Goal: Information Seeking & Learning: Learn about a topic

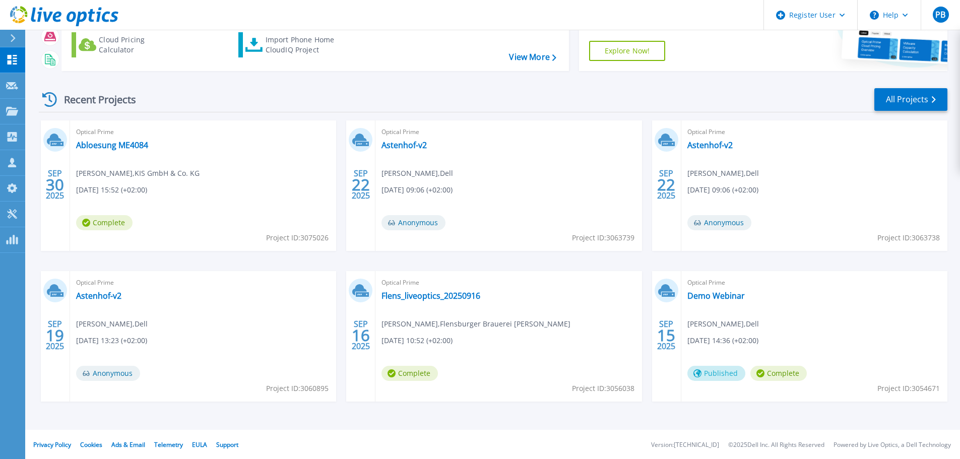
scroll to position [99, 0]
click at [438, 295] on link "Flens_liveoptics_20250916" at bounding box center [430, 295] width 99 height 10
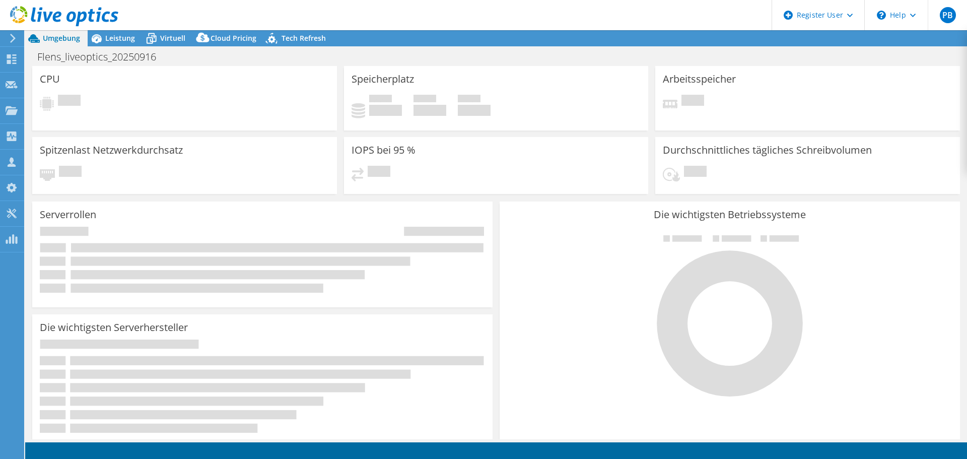
select select "USD"
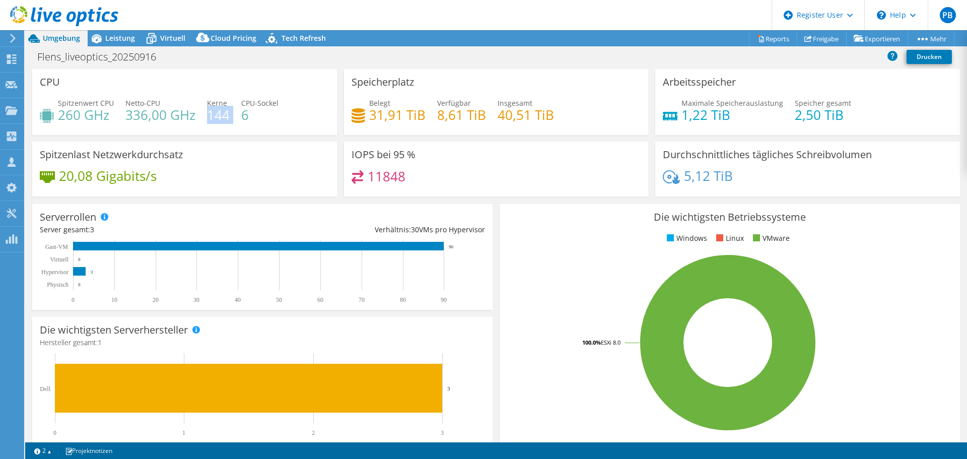
drag, startPoint x: 208, startPoint y: 114, endPoint x: 224, endPoint y: 131, distance: 22.8
click at [230, 119] on div "Spitzenwert CPU 260 GHz Netto-CPU 336,00 GHz Kerne 144 CPU-Sockel 6" at bounding box center [185, 114] width 290 height 33
drag, startPoint x: 125, startPoint y: 117, endPoint x: 194, endPoint y: 113, distance: 69.1
click at [194, 113] on div "Spitzenwert CPU 260 GHz Netto-CPU 336,00 GHz Kerne 144 CPU-Sockel 6" at bounding box center [185, 114] width 290 height 33
drag, startPoint x: 56, startPoint y: 116, endPoint x: 106, endPoint y: 120, distance: 50.0
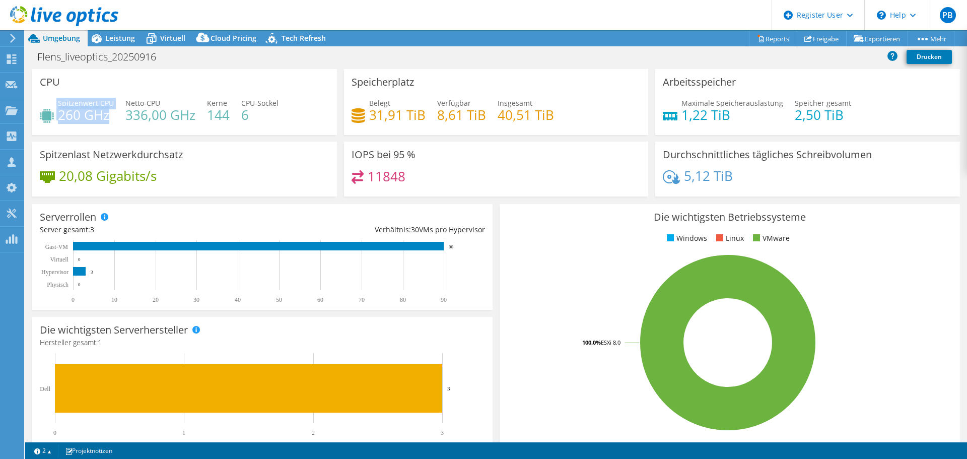
click at [106, 120] on div "Spitzenwert CPU 260 GHz" at bounding box center [77, 109] width 74 height 23
click at [115, 40] on span "Leistung" at bounding box center [120, 38] width 30 height 10
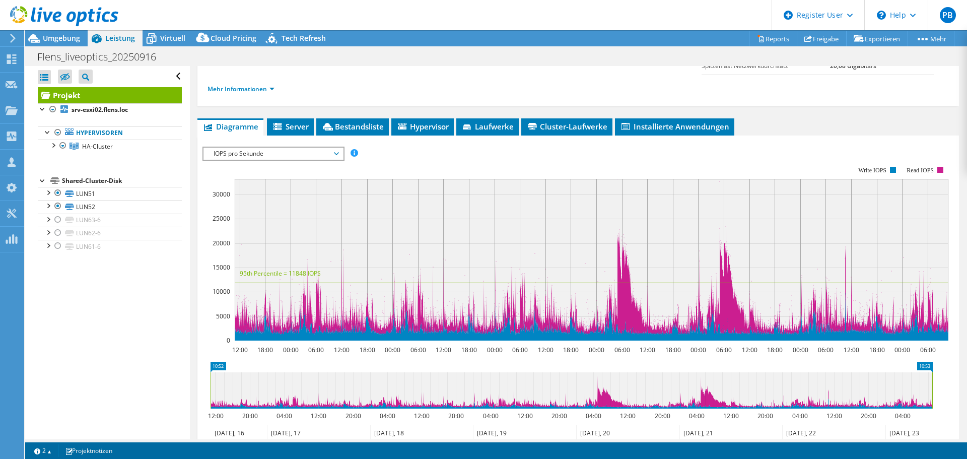
scroll to position [151, 0]
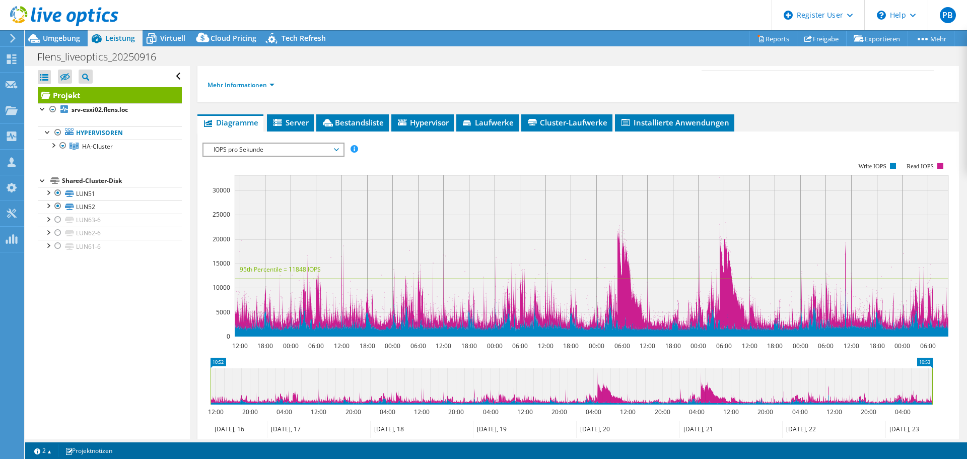
click at [237, 148] on span "IOPS pro Sekunde" at bounding box center [273, 150] width 129 height 12
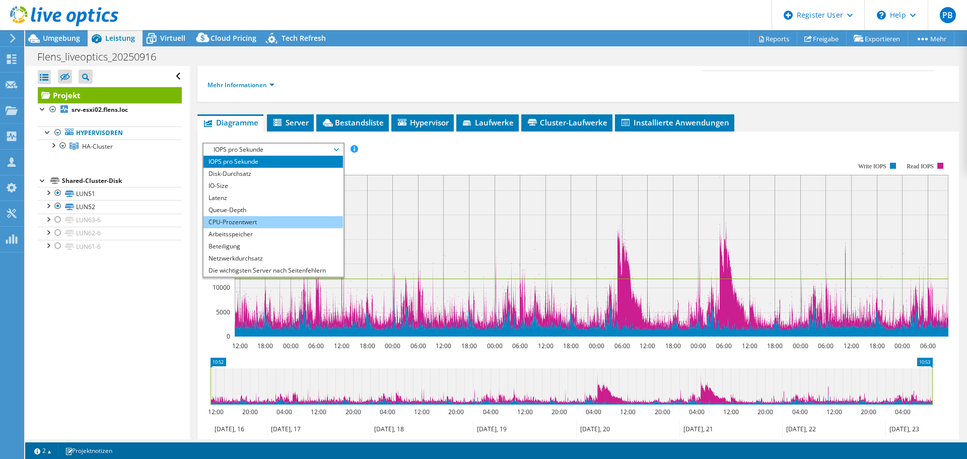
click at [262, 223] on li "CPU-Prozentwert" at bounding box center [274, 222] width 140 height 12
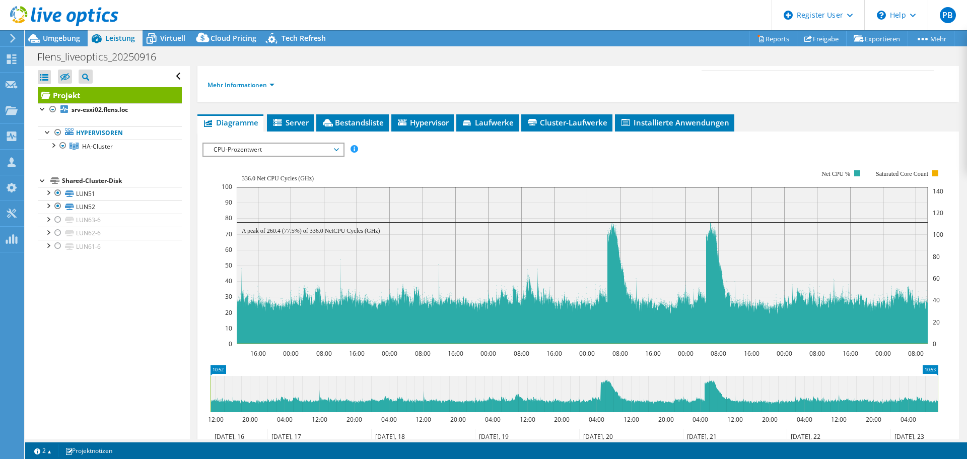
click at [627, 357] on text "08:00" at bounding box center [621, 353] width 16 height 9
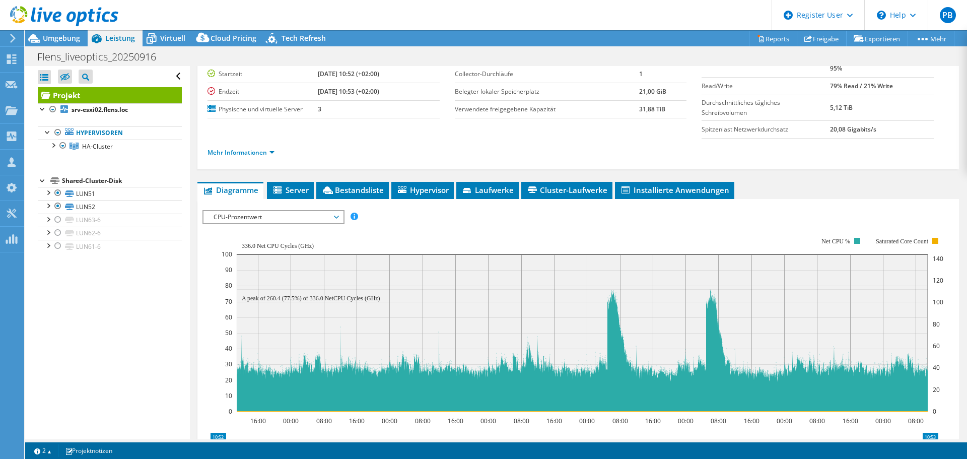
scroll to position [0, 0]
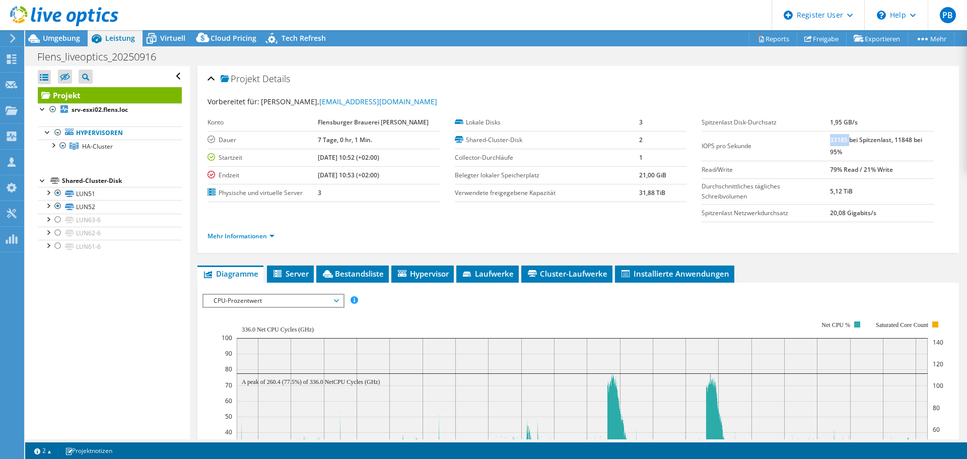
drag, startPoint x: 824, startPoint y: 142, endPoint x: 844, endPoint y: 140, distance: 19.7
click at [844, 140] on b "33185 bei Spitzenlast, 11848 bei 95%" at bounding box center [876, 146] width 92 height 21
click at [443, 275] on span "Hypervisor" at bounding box center [422, 274] width 52 height 10
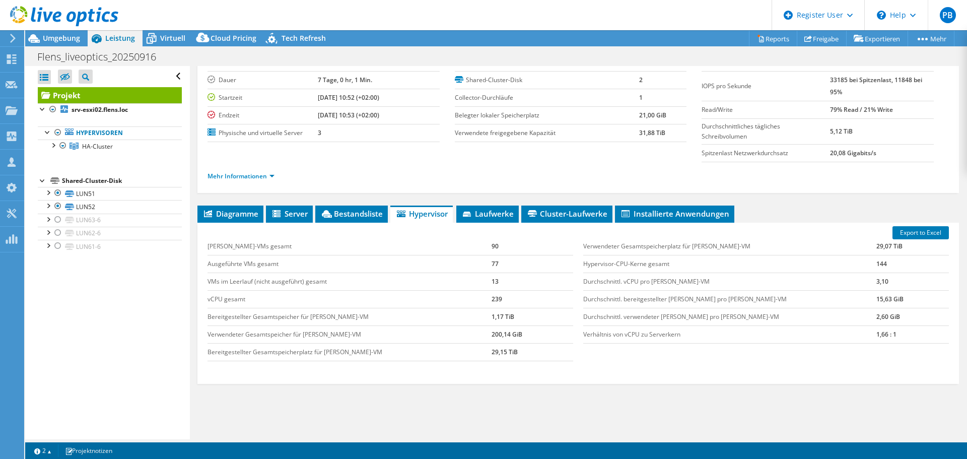
scroll to position [96, 0]
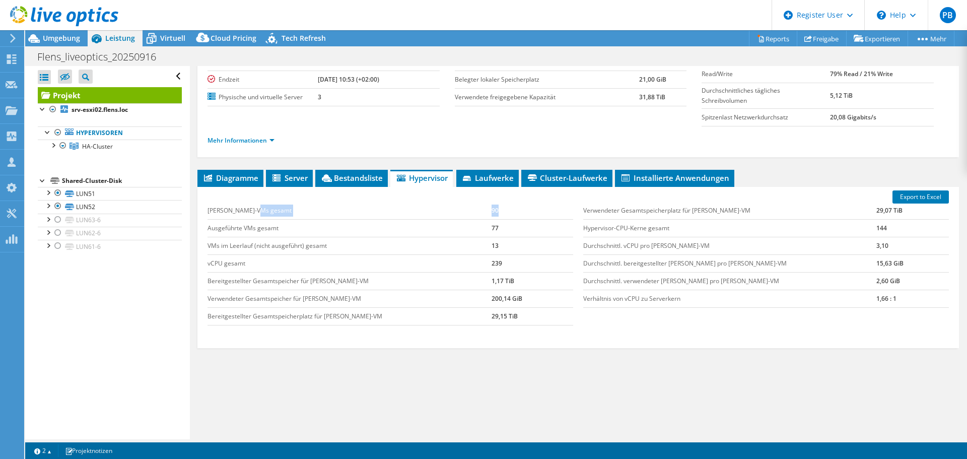
drag, startPoint x: 472, startPoint y: 211, endPoint x: 484, endPoint y: 211, distance: 12.6
click at [484, 211] on tr "Gast-VMs gesamt 90" at bounding box center [391, 211] width 366 height 18
drag, startPoint x: 846, startPoint y: 300, endPoint x: 872, endPoint y: 298, distance: 26.2
click at [872, 298] on tr "Verhältnis von vCPU zu Serverkern 1,66 : 1" at bounding box center [766, 299] width 366 height 18
click at [909, 343] on div "Export to Excel Gast-VMs gesamt 90 Ausgeführte VMs gesamt 77 VMs im Leerlauf (n…" at bounding box center [578, 267] width 762 height 161
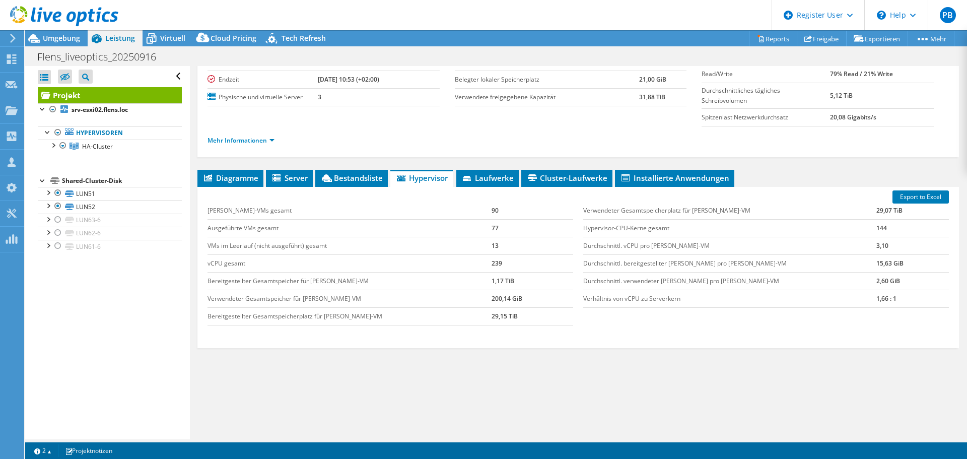
click at [391, 429] on div "Projekt Details Vorbereitet für: Karl Endemann, endemann@flens.de Konto Flensbu…" at bounding box center [578, 204] width 777 height 469
